Goal: Navigation & Orientation: Find specific page/section

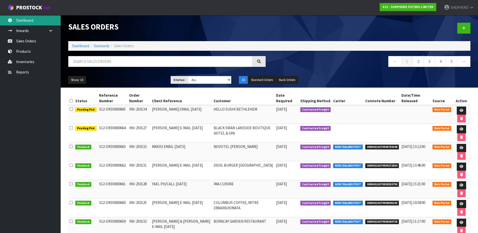
click at [24, 22] on link "Dashboard" at bounding box center [30, 20] width 61 height 10
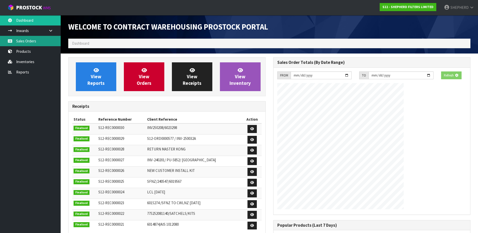
click at [26, 41] on link "Sales Orders" at bounding box center [30, 41] width 61 height 10
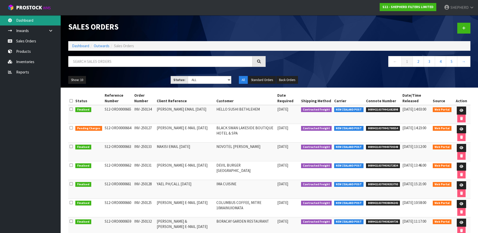
click at [27, 21] on link "Dashboard" at bounding box center [30, 20] width 61 height 10
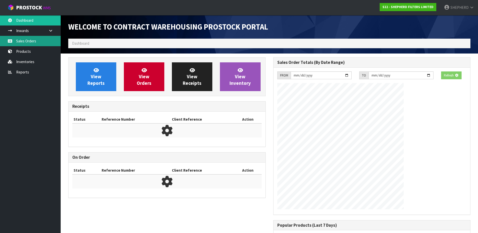
click at [28, 43] on div "Welcome to Contract Warehousing ProStock Portal Dashboard View Reports View Ord…" at bounding box center [239, 138] width 478 height 276
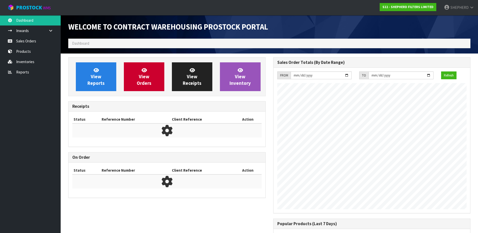
scroll to position [231, 205]
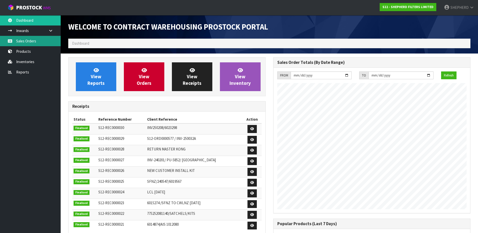
click at [25, 40] on link "Sales Orders" at bounding box center [30, 41] width 61 height 10
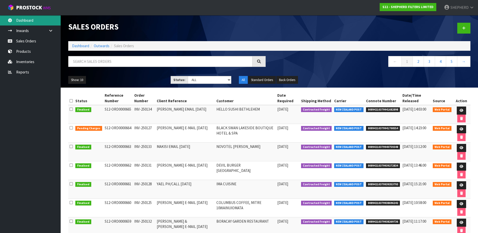
click at [24, 25] on link "Dashboard" at bounding box center [30, 20] width 61 height 10
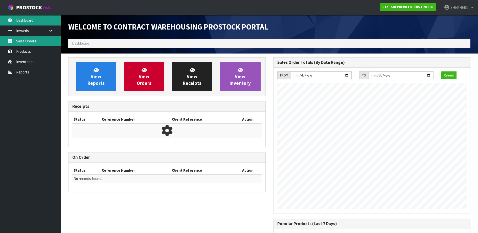
scroll to position [231, 205]
click at [24, 41] on link "Sales Orders" at bounding box center [30, 41] width 61 height 10
